Goal: Information Seeking & Learning: Learn about a topic

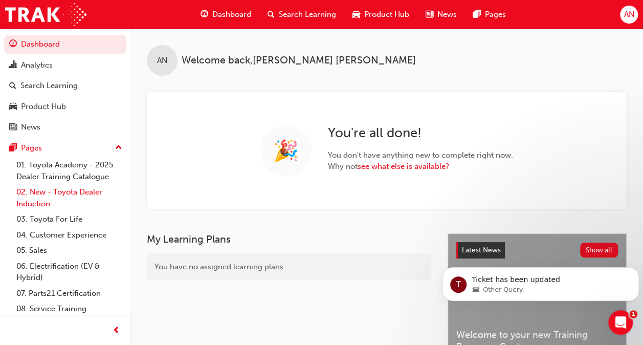
scroll to position [48, 0]
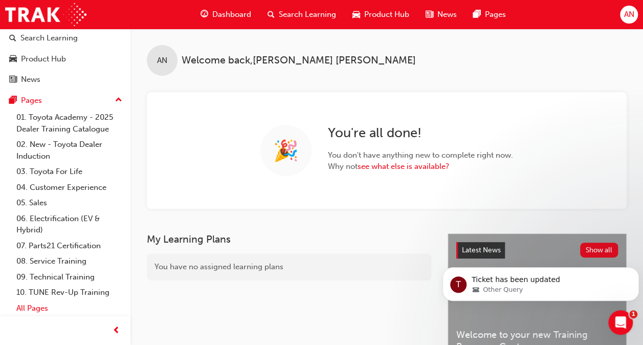
click at [41, 306] on link "All Pages" at bounding box center [69, 308] width 114 height 16
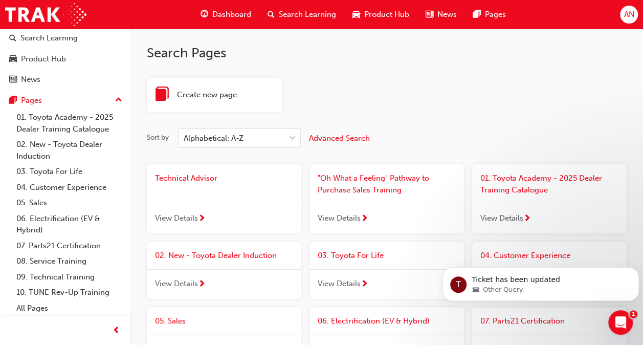
click at [329, 138] on span "Advanced Search" at bounding box center [339, 137] width 61 height 9
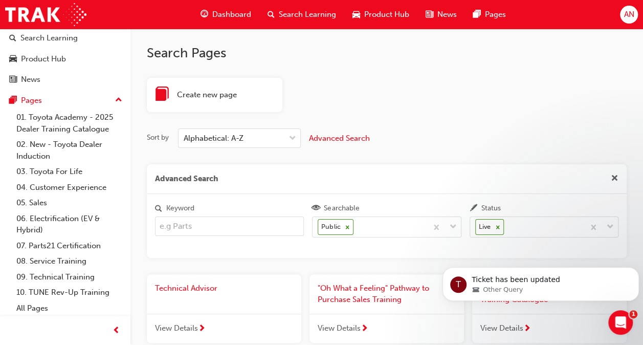
click at [211, 228] on input "Keyword" at bounding box center [229, 225] width 149 height 19
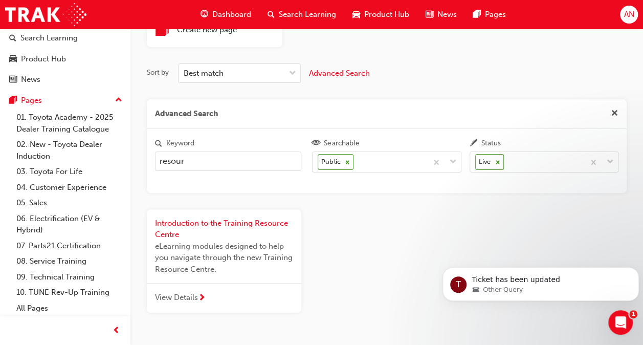
scroll to position [98, 0]
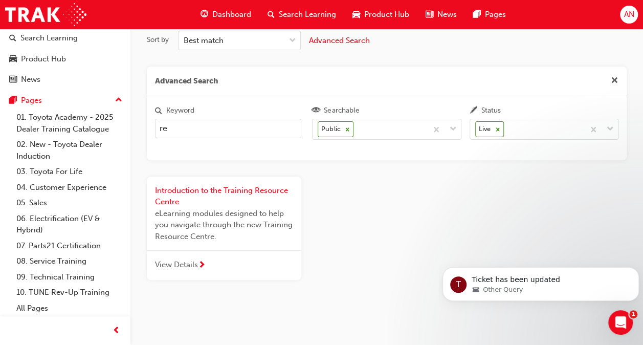
type input "r"
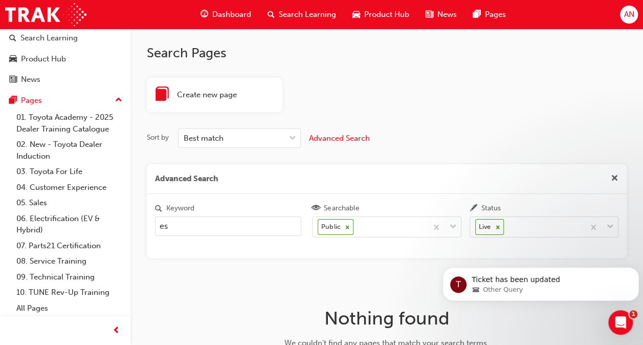
type input "e"
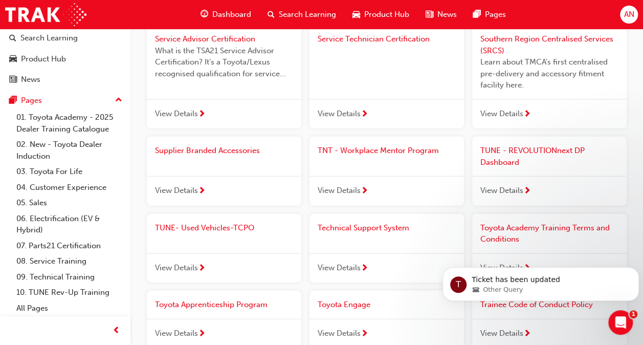
scroll to position [1252, 0]
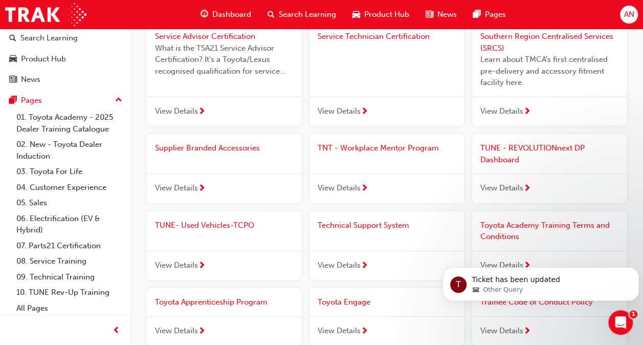
click at [347, 261] on span "View Details" at bounding box center [339, 265] width 43 height 12
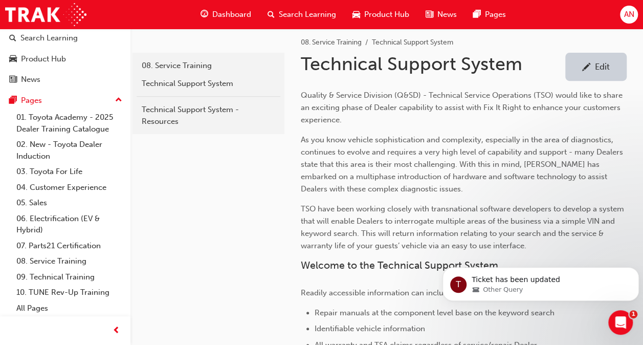
scroll to position [179, 0]
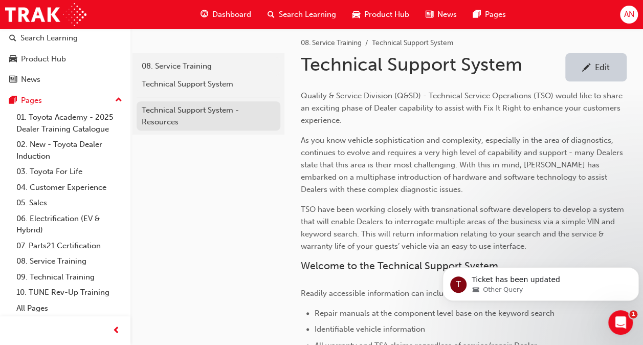
click at [203, 109] on div "Technical Support System - Resources" at bounding box center [208, 115] width 133 height 23
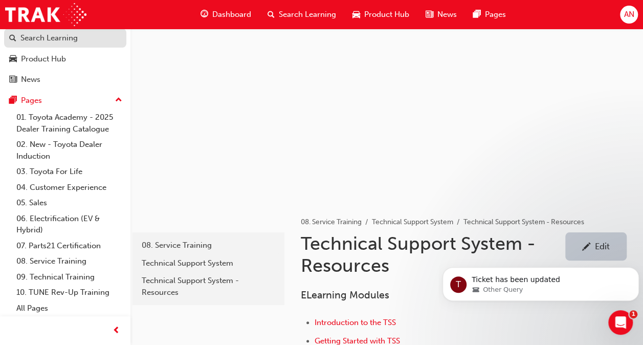
click at [83, 40] on div "Search Learning" at bounding box center [65, 38] width 112 height 13
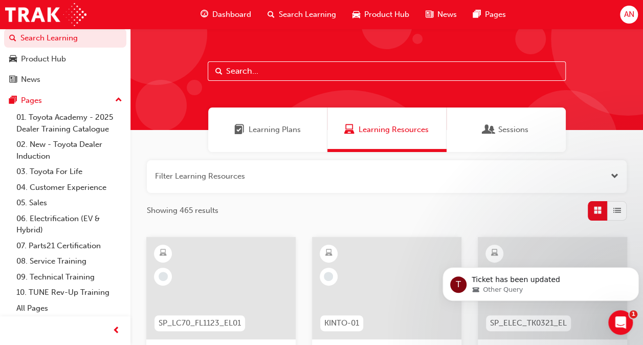
click at [267, 70] on input "text" at bounding box center [387, 70] width 358 height 19
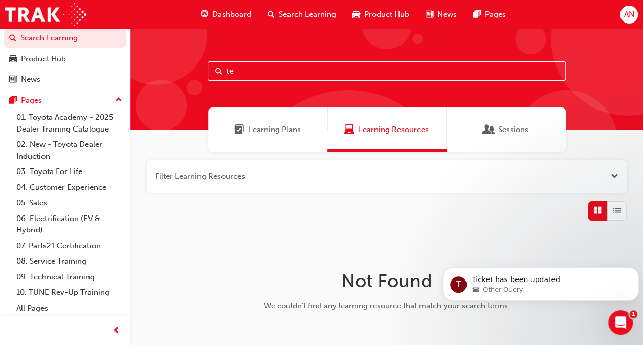
type input "t"
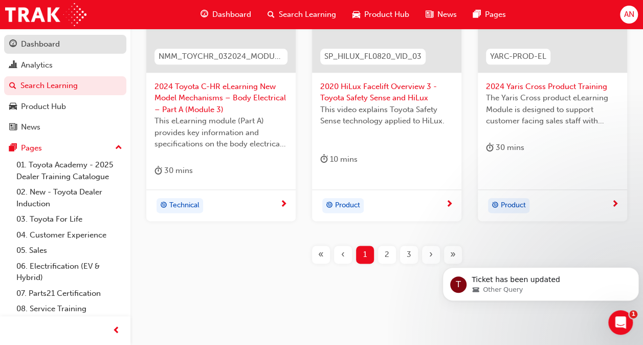
click at [51, 44] on div "Dashboard" at bounding box center [40, 44] width 39 height 12
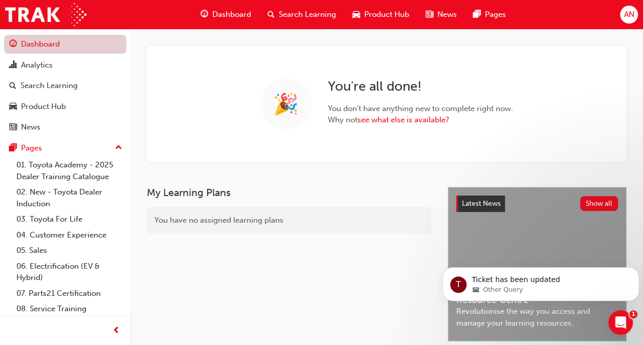
scroll to position [235, 0]
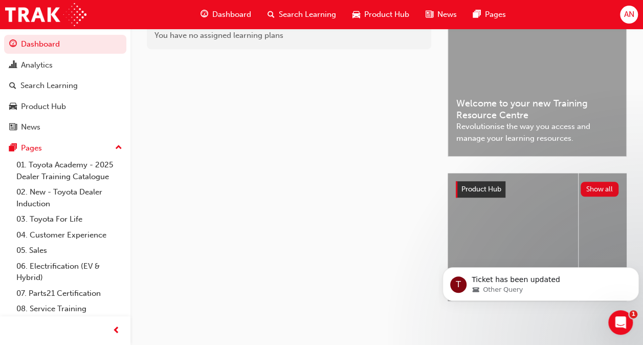
click at [500, 98] on span "Welcome to your new Training Resource Centre" at bounding box center [537, 109] width 162 height 23
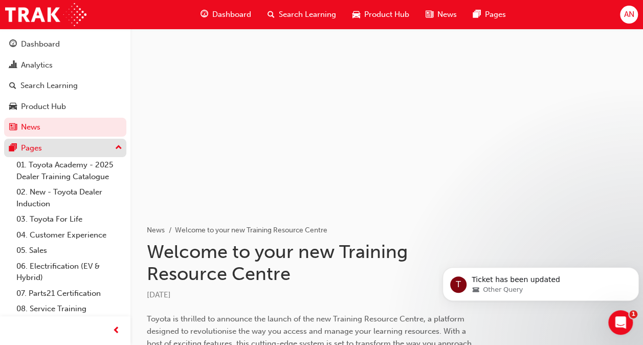
click at [61, 147] on div "Pages" at bounding box center [65, 148] width 112 height 13
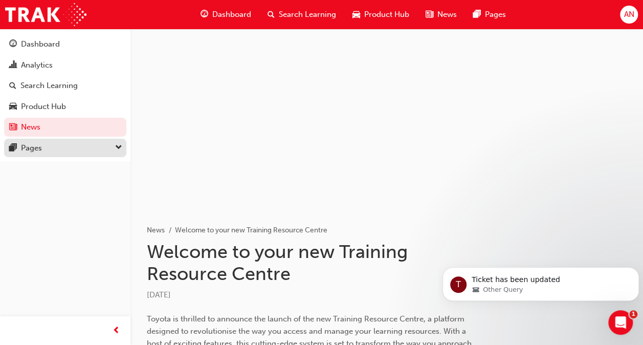
click at [61, 147] on div "Pages" at bounding box center [65, 148] width 112 height 13
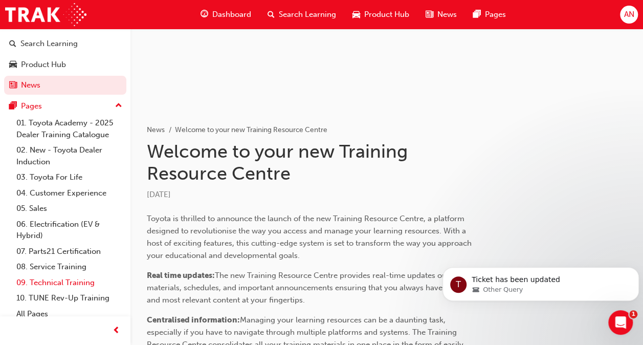
scroll to position [48, 0]
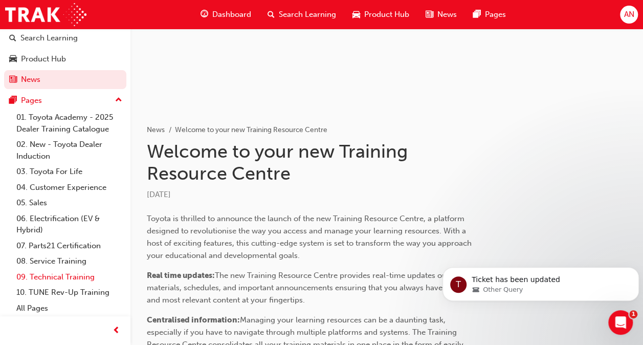
click at [45, 279] on link "09. Technical Training" at bounding box center [69, 277] width 114 height 16
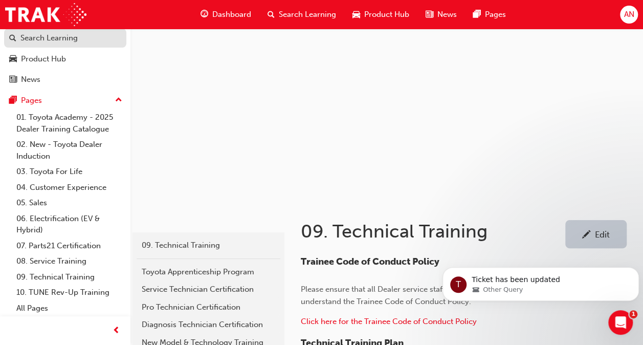
click at [66, 38] on div "Search Learning" at bounding box center [48, 38] width 57 height 12
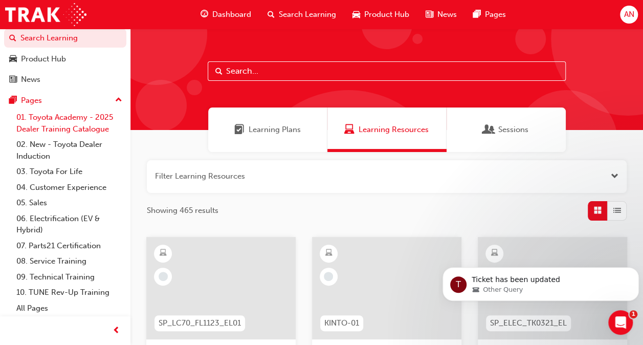
click at [44, 116] on link "01. Toyota Academy - 2025 Dealer Training Catalogue" at bounding box center [69, 122] width 114 height 27
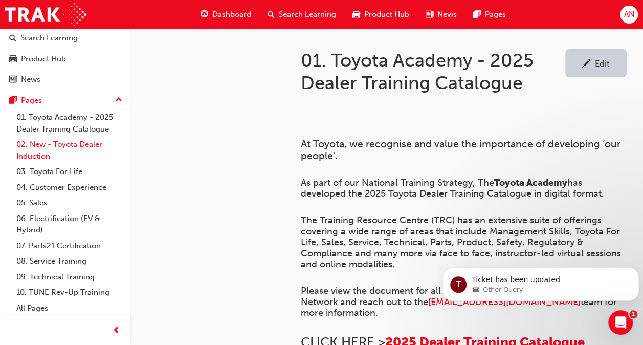
click at [43, 142] on link "02. New - Toyota Dealer Induction" at bounding box center [69, 150] width 114 height 27
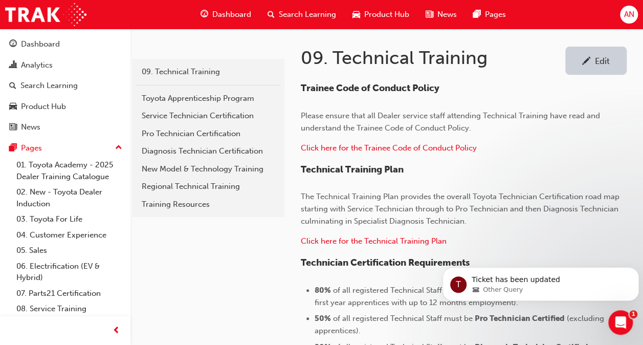
scroll to position [172, 0]
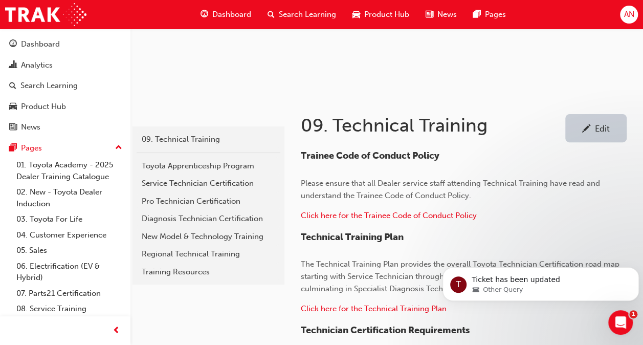
scroll to position [107, 0]
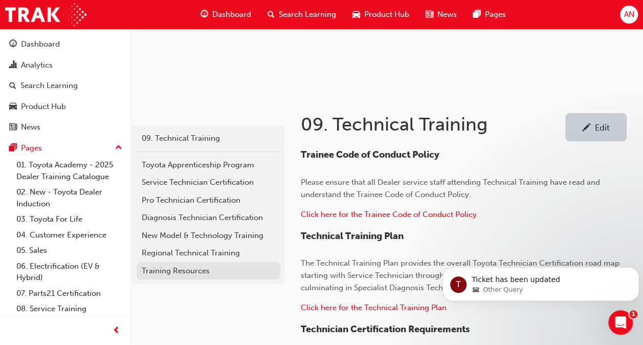
click at [225, 265] on div "Training Resources" at bounding box center [208, 271] width 133 height 12
